Goal: Task Accomplishment & Management: Manage account settings

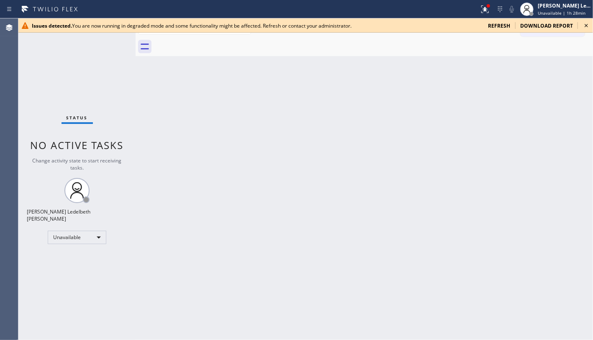
click at [587, 24] on icon at bounding box center [586, 26] width 10 height 10
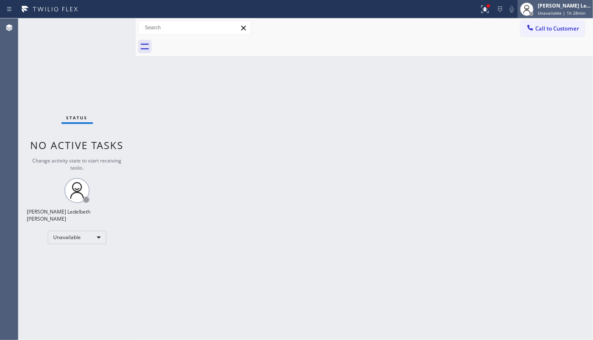
click at [586, 7] on div "[PERSON_NAME] Ledelbeth [PERSON_NAME]" at bounding box center [564, 5] width 53 height 7
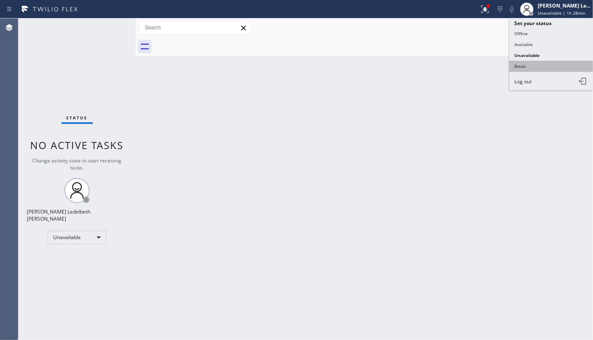
drag, startPoint x: 519, startPoint y: 71, endPoint x: 521, endPoint y: 63, distance: 8.2
click at [521, 63] on ul "Set your status Offline Available Unavailable Break Log out" at bounding box center [551, 54] width 84 height 72
click at [521, 63] on button "Break" at bounding box center [551, 66] width 84 height 11
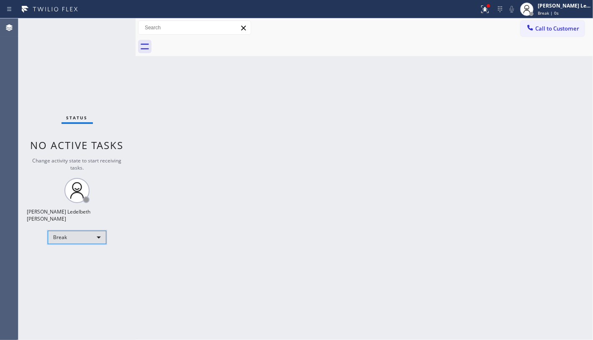
click at [85, 238] on div "Break" at bounding box center [77, 237] width 59 height 13
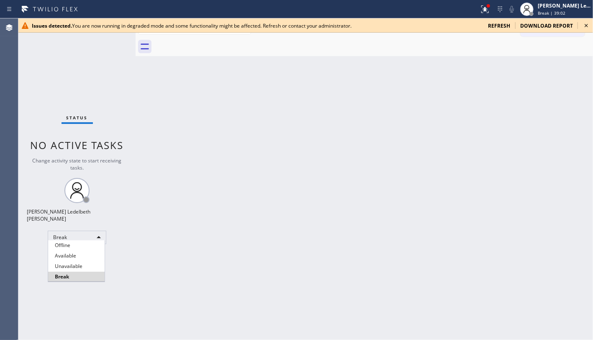
click at [559, 10] on div at bounding box center [296, 170] width 593 height 340
drag, startPoint x: 31, startPoint y: 186, endPoint x: 51, endPoint y: 233, distance: 50.6
click at [31, 186] on div "Status No active tasks Change activity state to start receiving tasks. Mitz [PE…" at bounding box center [76, 178] width 117 height 321
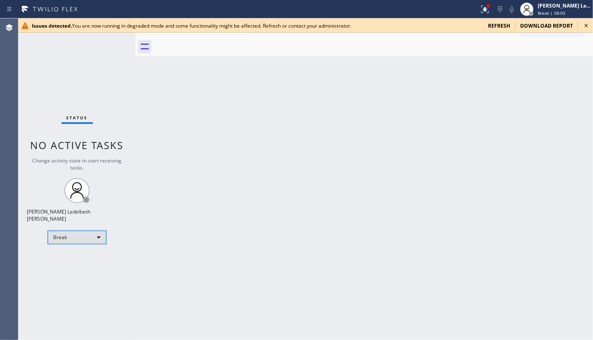
click at [76, 231] on div "Break" at bounding box center [77, 237] width 59 height 13
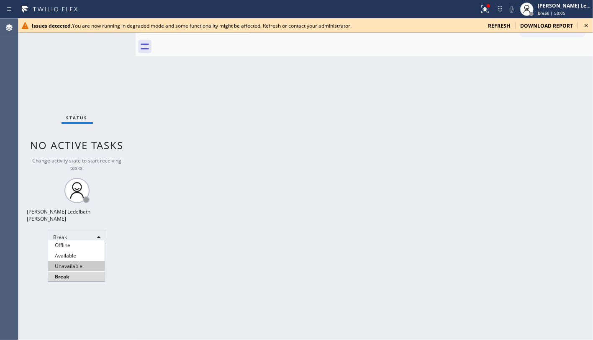
click at [67, 264] on li "Unavailable" at bounding box center [76, 266] width 56 height 10
